Goal: Transaction & Acquisition: Download file/media

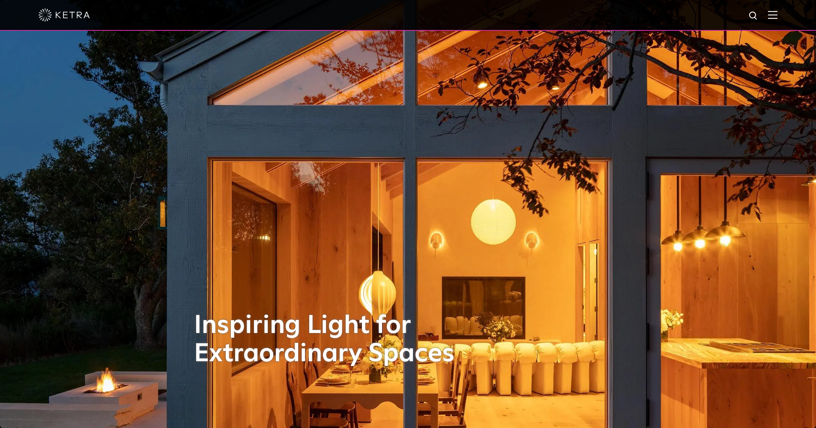
click at [778, 18] on img at bounding box center [772, 15] width 9 height 8
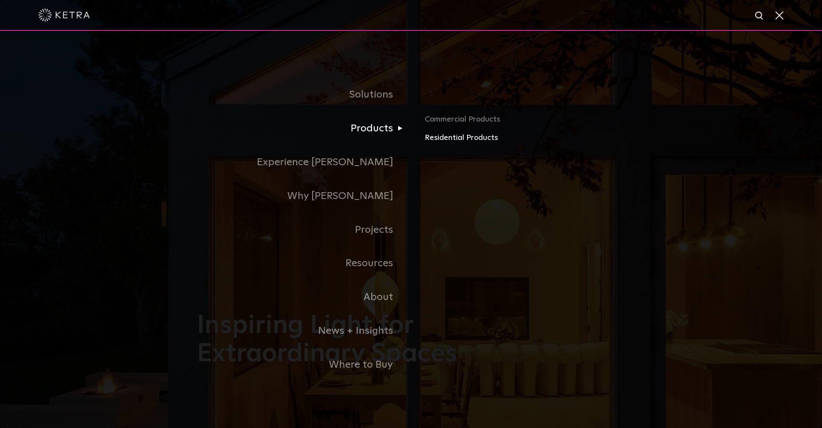
click at [459, 142] on link "Residential Products" at bounding box center [525, 138] width 200 height 12
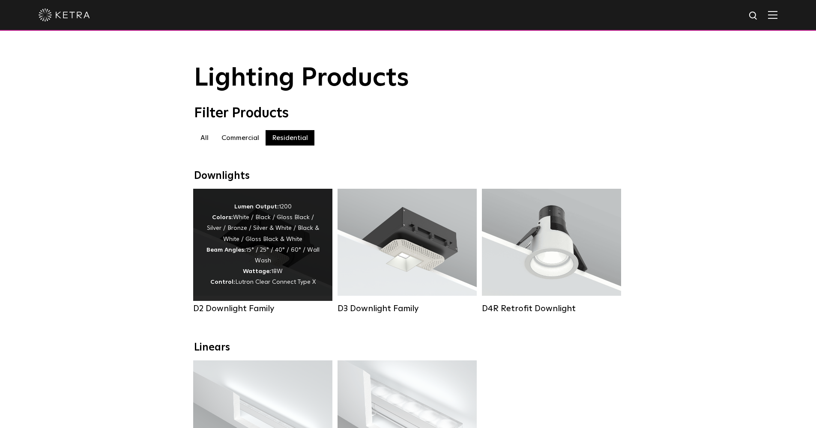
click at [236, 262] on div "Lumen Output: 1200 Colors: White / Black / Gloss Black / Silver / Bronze / Silv…" at bounding box center [263, 245] width 114 height 87
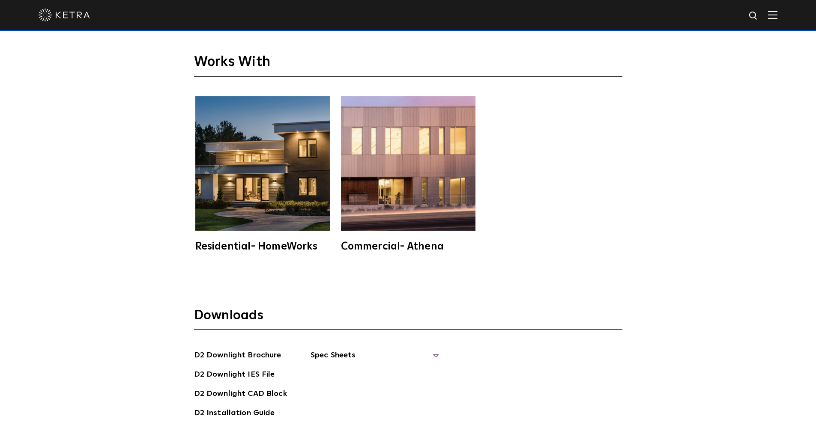
scroll to position [2437, 0]
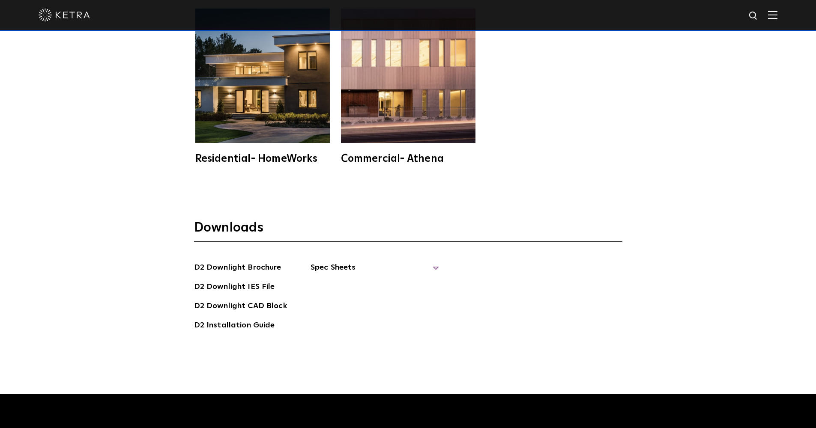
click at [336, 262] on span "Spec Sheets" at bounding box center [375, 271] width 129 height 19
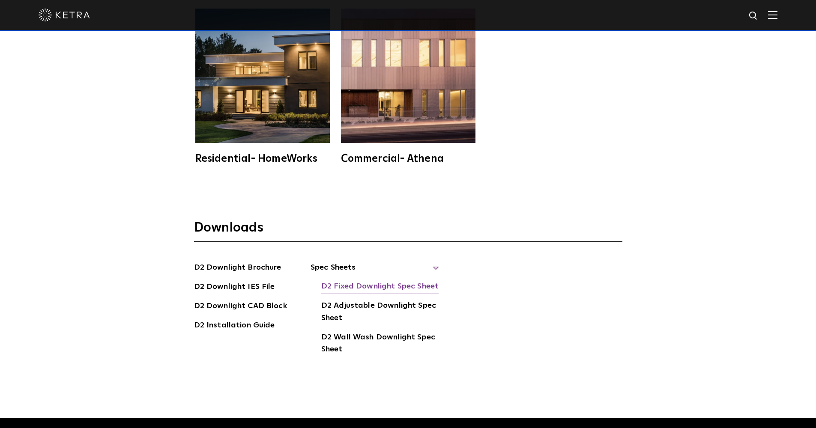
click at [339, 281] on link "D2 Fixed Downlight Spec Sheet" at bounding box center [379, 288] width 117 height 14
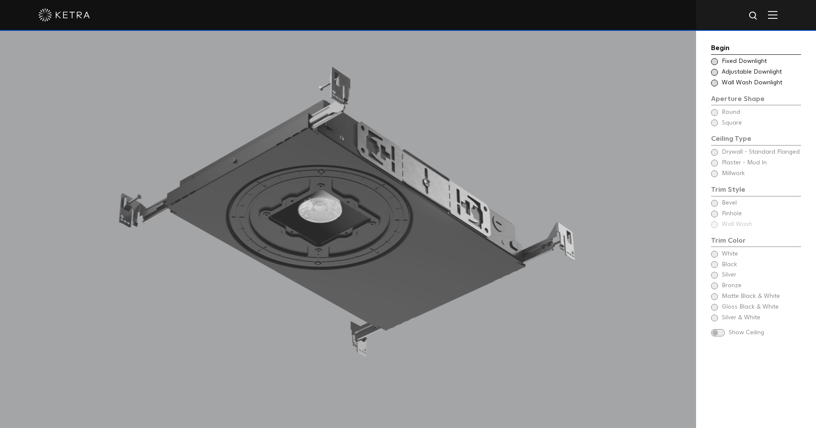
scroll to position [757, 0]
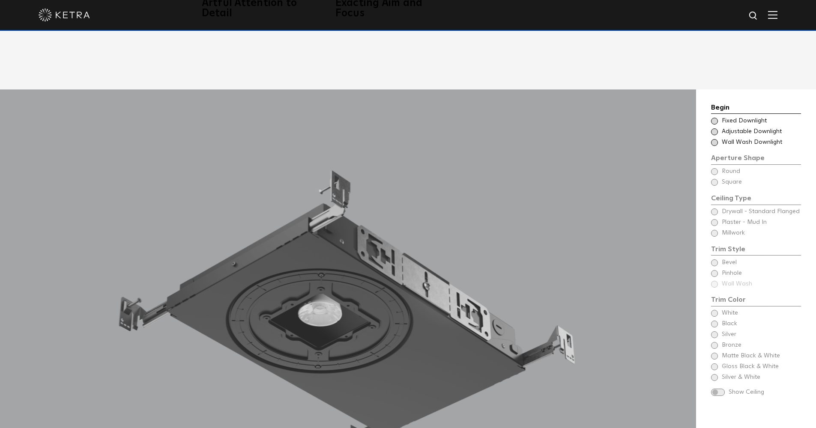
click at [714, 158] on div "Begin Choose Aperture Shape Fixed Downlight Choose Aperture Shape Adjustable Do…" at bounding box center [756, 249] width 90 height 295
click at [715, 118] on span at bounding box center [714, 121] width 7 height 7
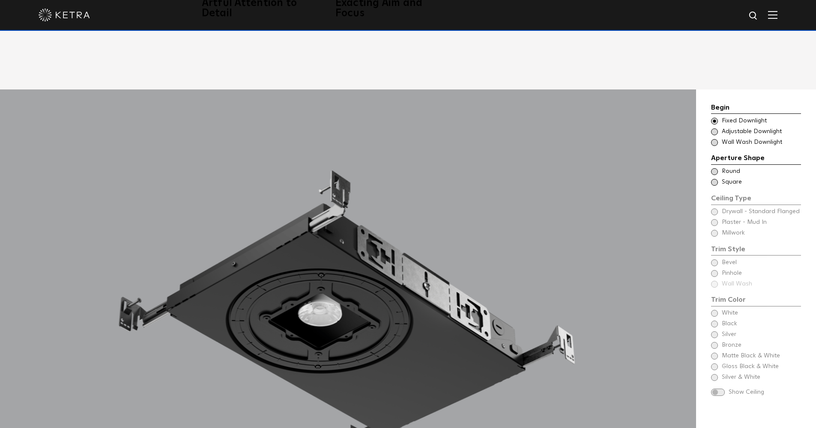
click at [713, 129] on span at bounding box center [714, 132] width 7 height 7
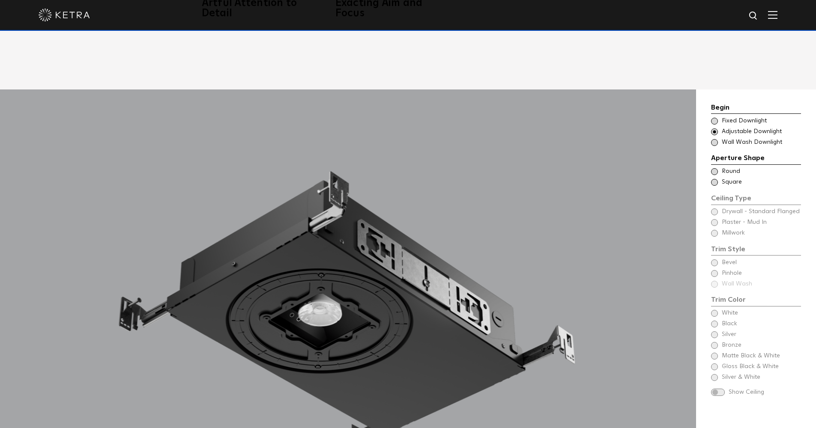
click at [714, 168] on span at bounding box center [714, 171] width 7 height 7
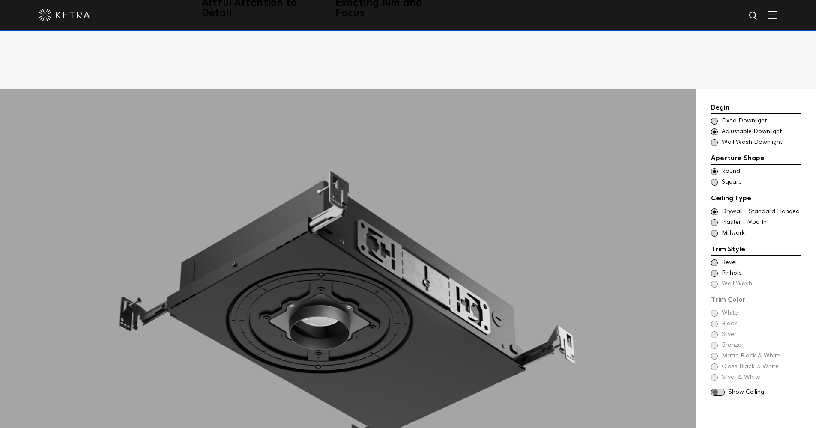
click at [715, 179] on span at bounding box center [714, 182] width 7 height 7
drag, startPoint x: 811, startPoint y: 128, endPoint x: 814, endPoint y: 142, distance: 15.0
click at [814, 142] on div "Begin Choose Aperture Shape Fixed Downlight Choose Aperture Shape Adjustable Do…" at bounding box center [756, 326] width 120 height 473
click at [715, 219] on span at bounding box center [714, 222] width 7 height 7
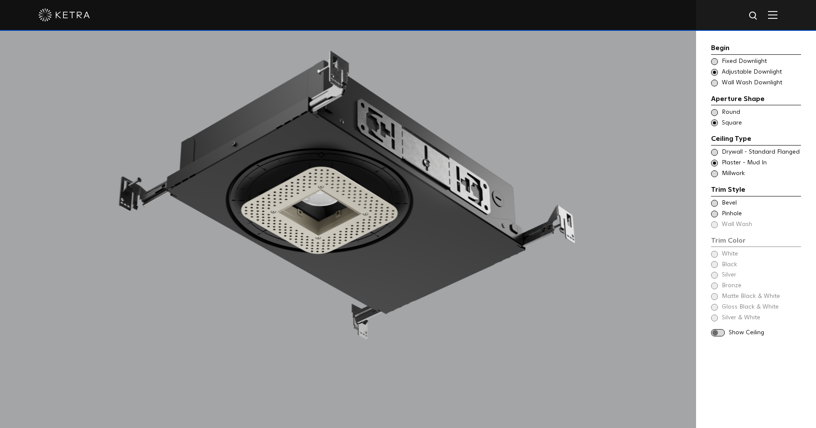
scroll to position [909, 0]
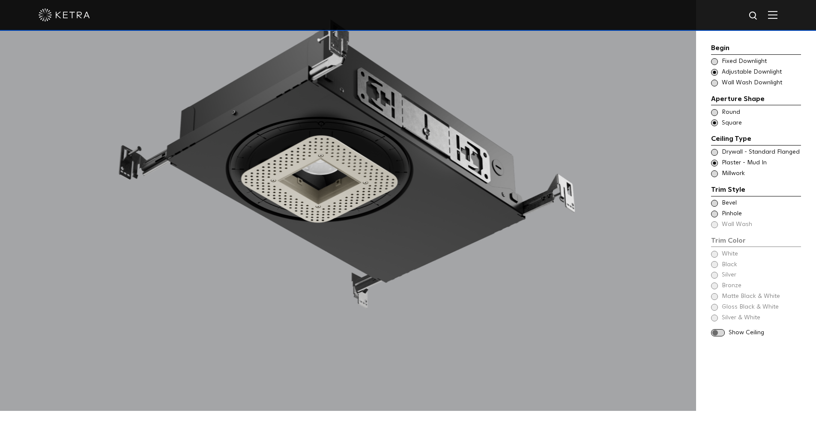
click at [713, 203] on span at bounding box center [714, 203] width 7 height 7
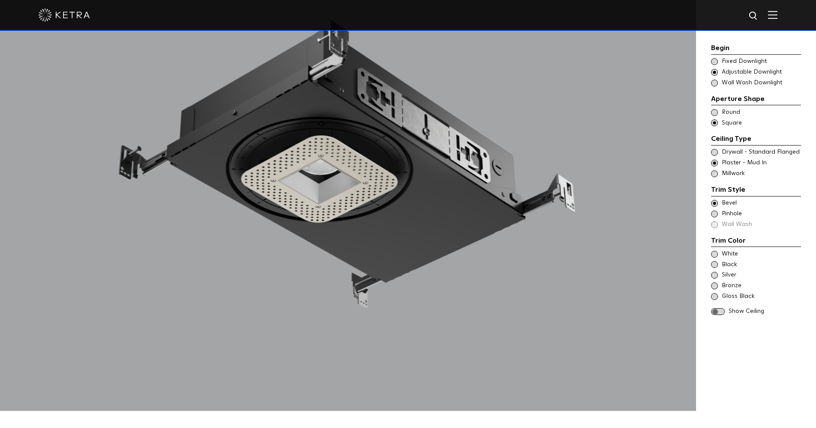
click at [716, 254] on div "White" at bounding box center [756, 254] width 90 height 9
click at [715, 308] on span at bounding box center [718, 311] width 14 height 7
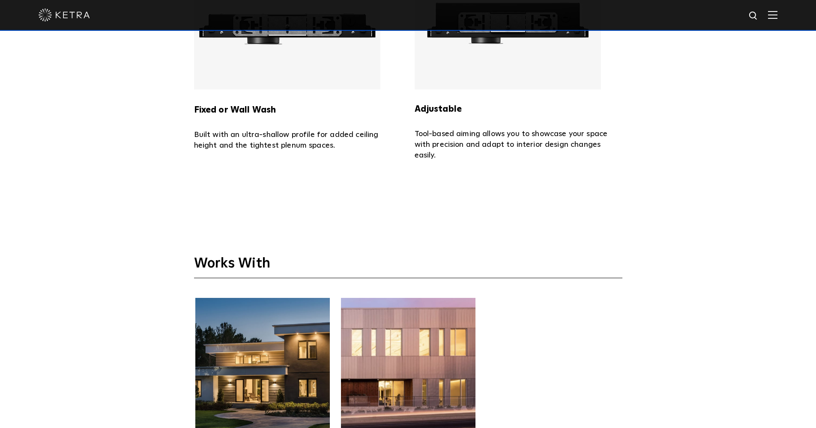
scroll to position [2092, 0]
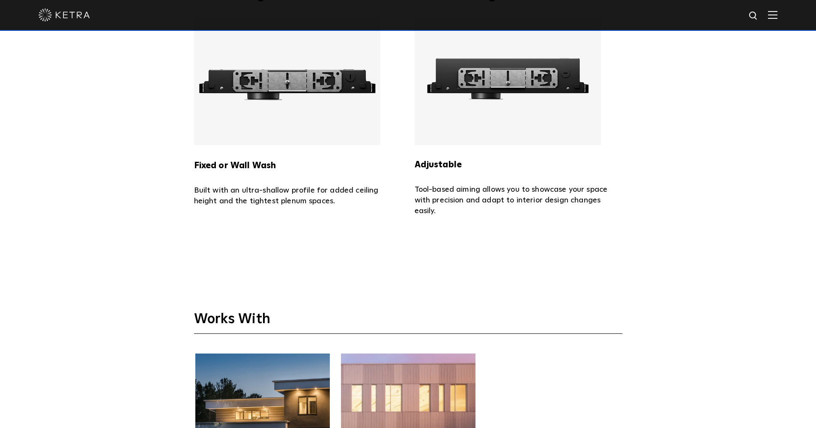
click at [482, 61] on img at bounding box center [508, 81] width 186 height 129
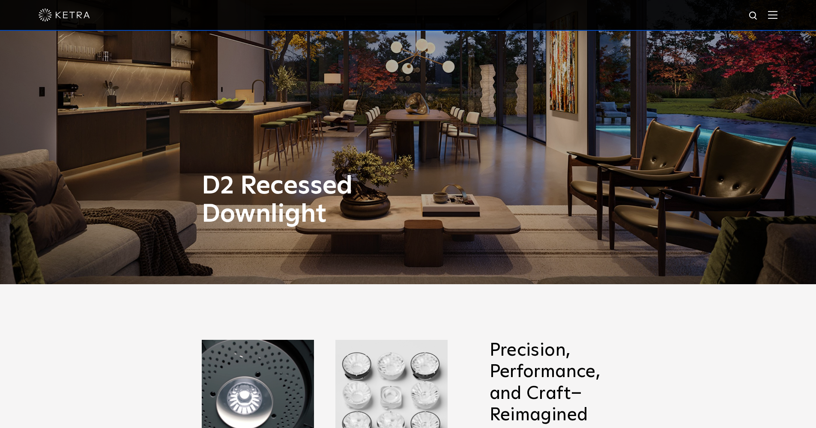
scroll to position [0, 0]
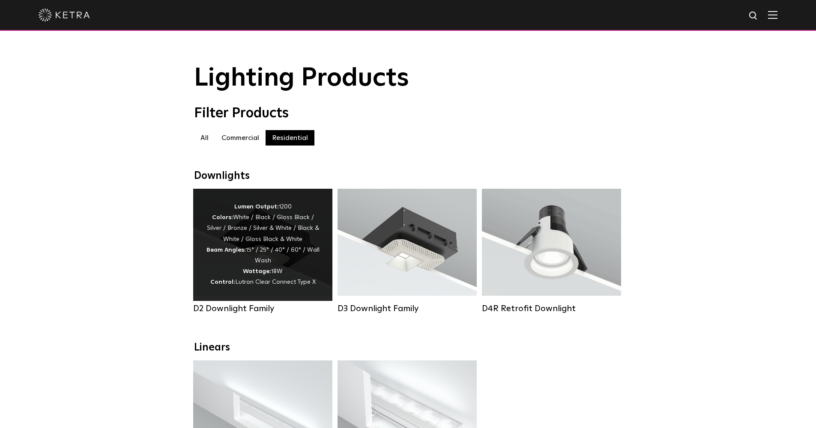
click at [282, 270] on div "Lumen Output: 1200 Colors: White / Black / Gloss Black / Silver / Bronze / Silv…" at bounding box center [263, 245] width 114 height 87
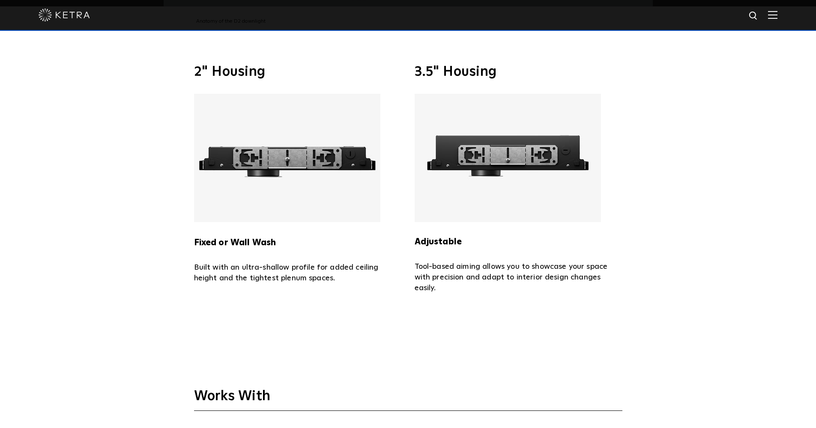
scroll to position [2377, 0]
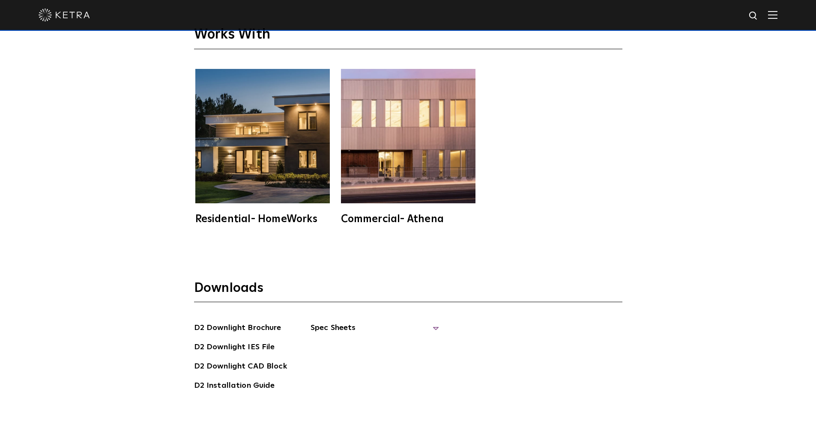
click at [343, 322] on span "Spec Sheets" at bounding box center [375, 331] width 129 height 19
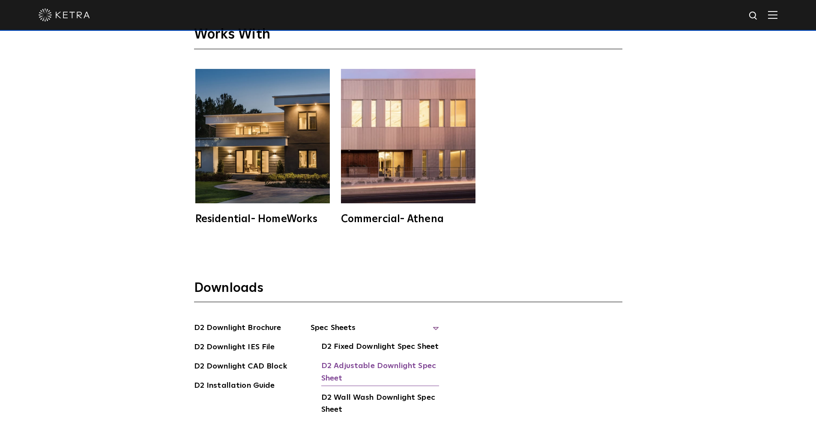
click at [340, 360] on link "D2 Adjustable Downlight Spec Sheet" at bounding box center [380, 373] width 118 height 26
